Goal: Entertainment & Leisure: Consume media (video, audio)

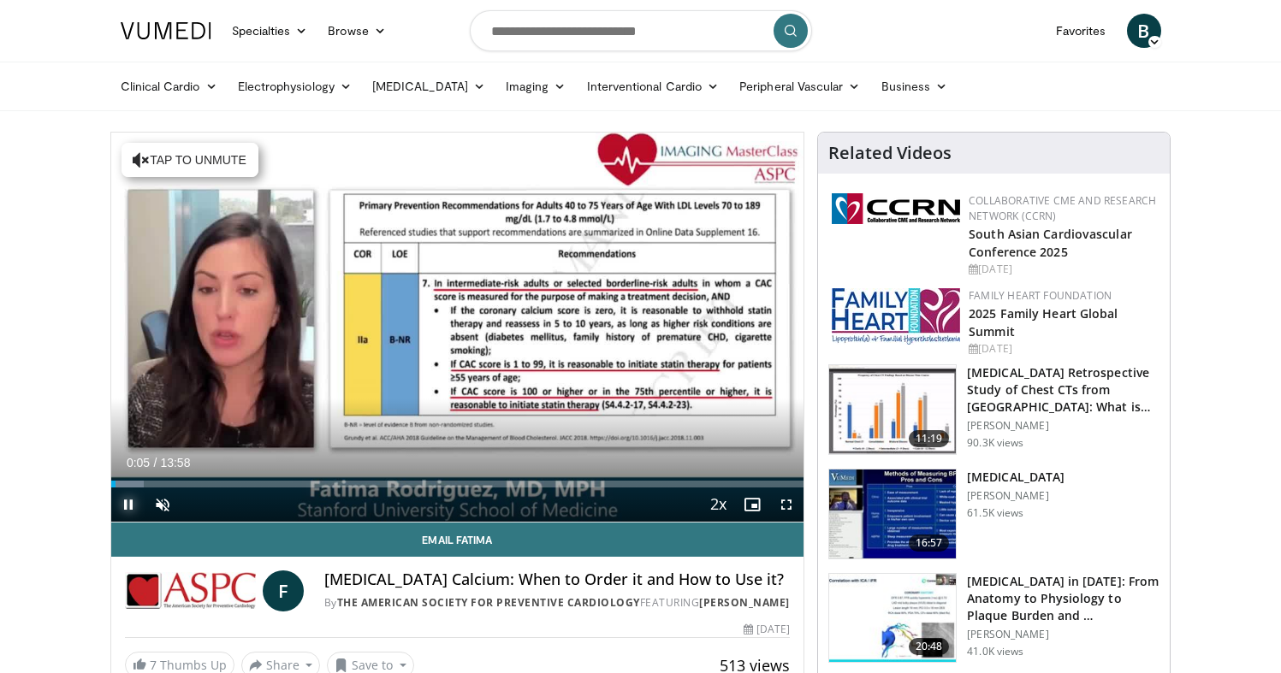
click at [125, 501] on span "Video Player" at bounding box center [128, 505] width 34 height 34
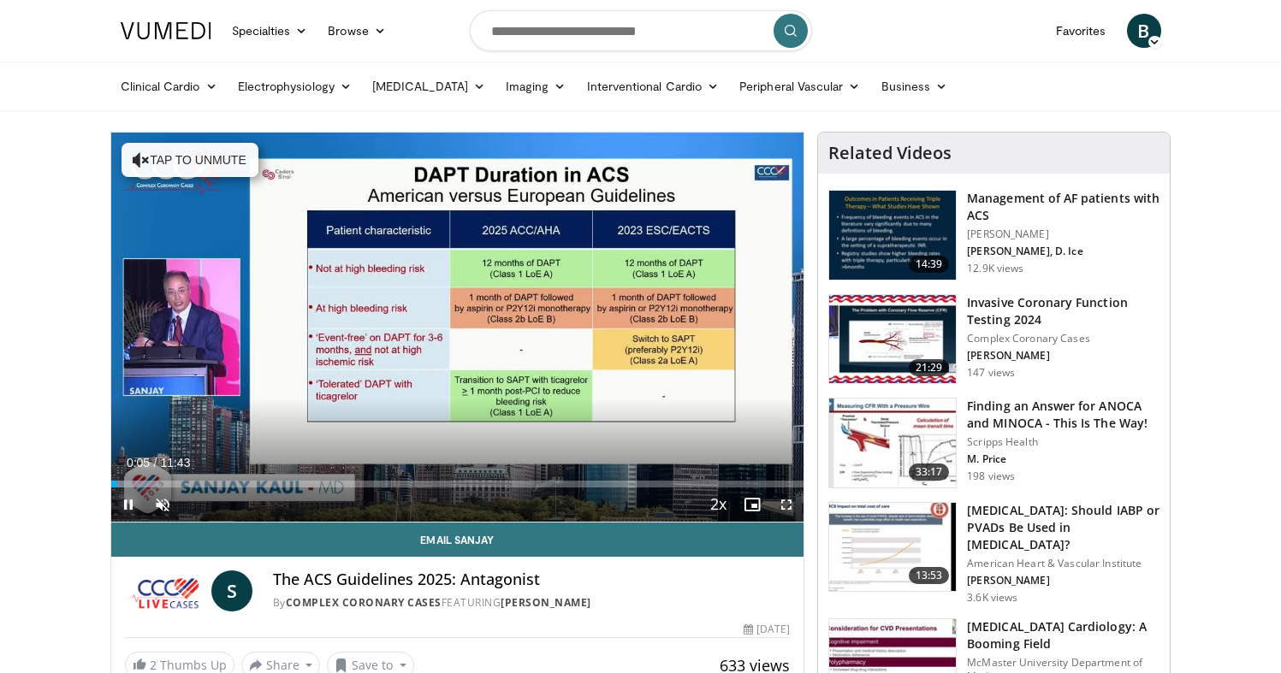
click at [127, 499] on span "Video Player" at bounding box center [128, 505] width 34 height 34
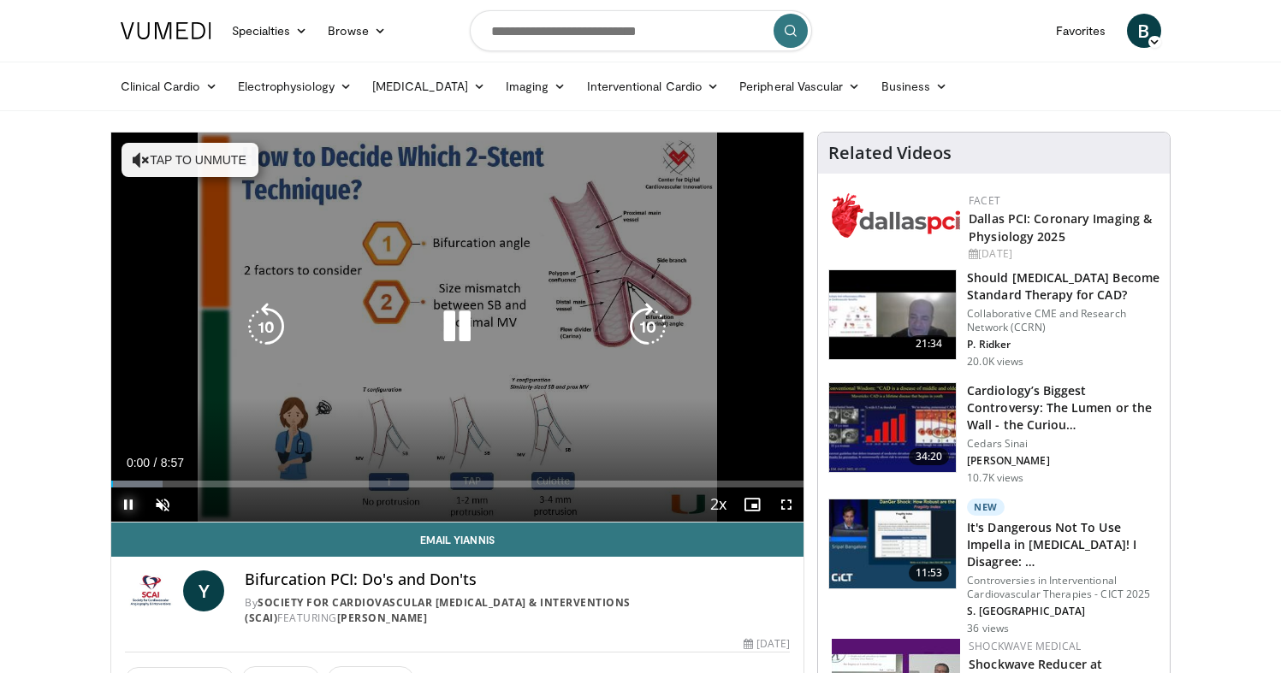
click at [121, 501] on span "Video Player" at bounding box center [128, 505] width 34 height 34
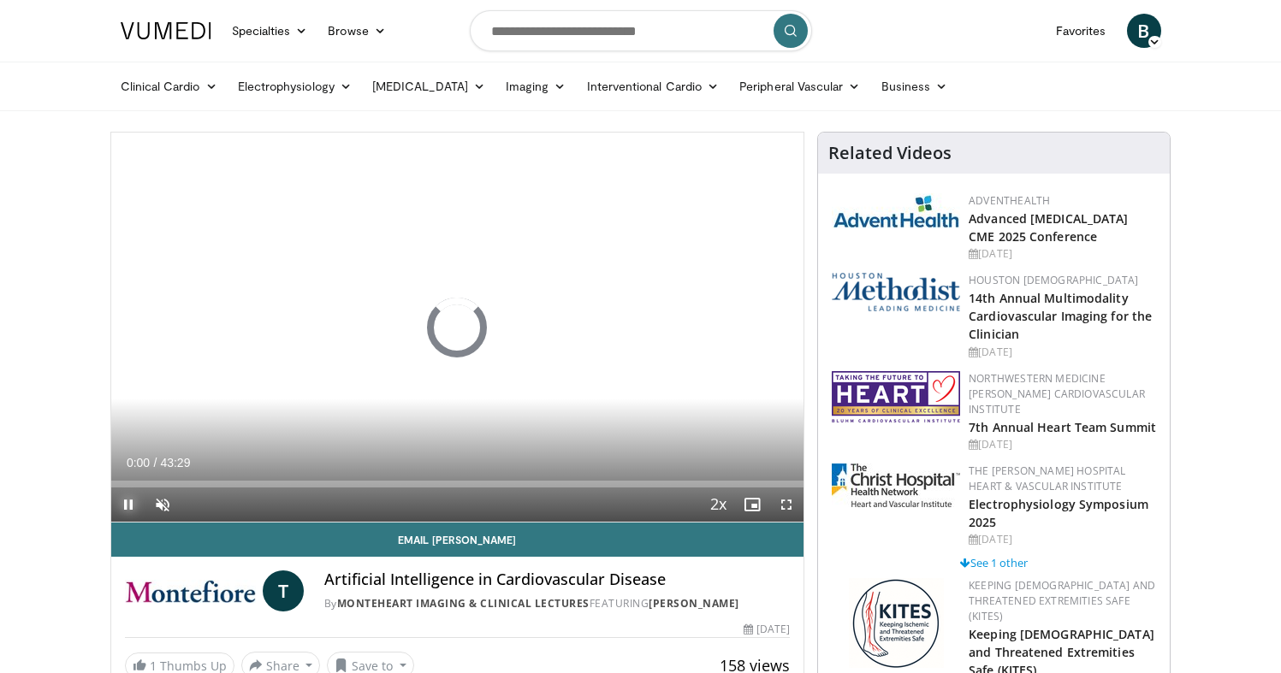
click at [121, 506] on span "Video Player" at bounding box center [128, 505] width 34 height 34
